Goal: Task Accomplishment & Management: Manage account settings

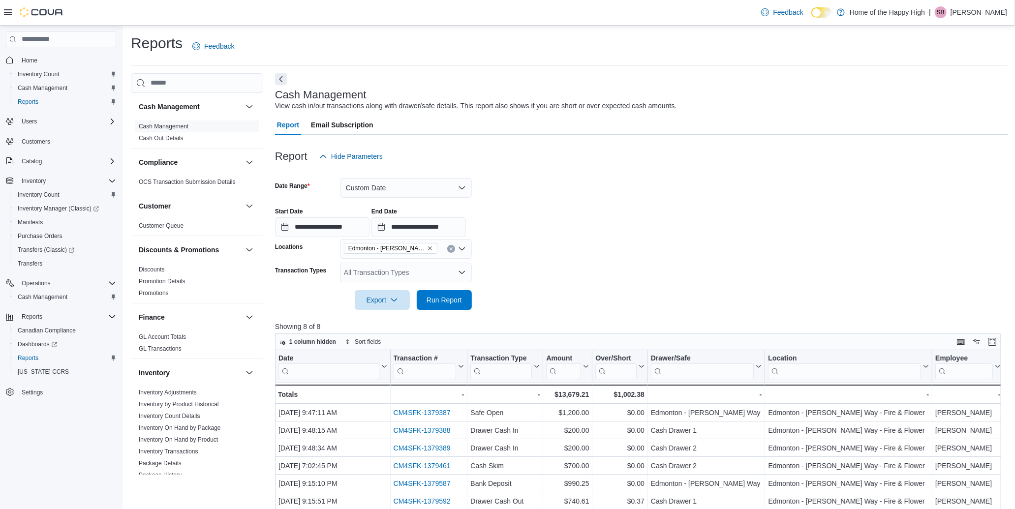
click at [992, 14] on p "[PERSON_NAME]" at bounding box center [978, 12] width 57 height 12
click at [949, 99] on span "Sign Out" at bounding box center [943, 97] width 27 height 10
